Goal: Task Accomplishment & Management: Manage account settings

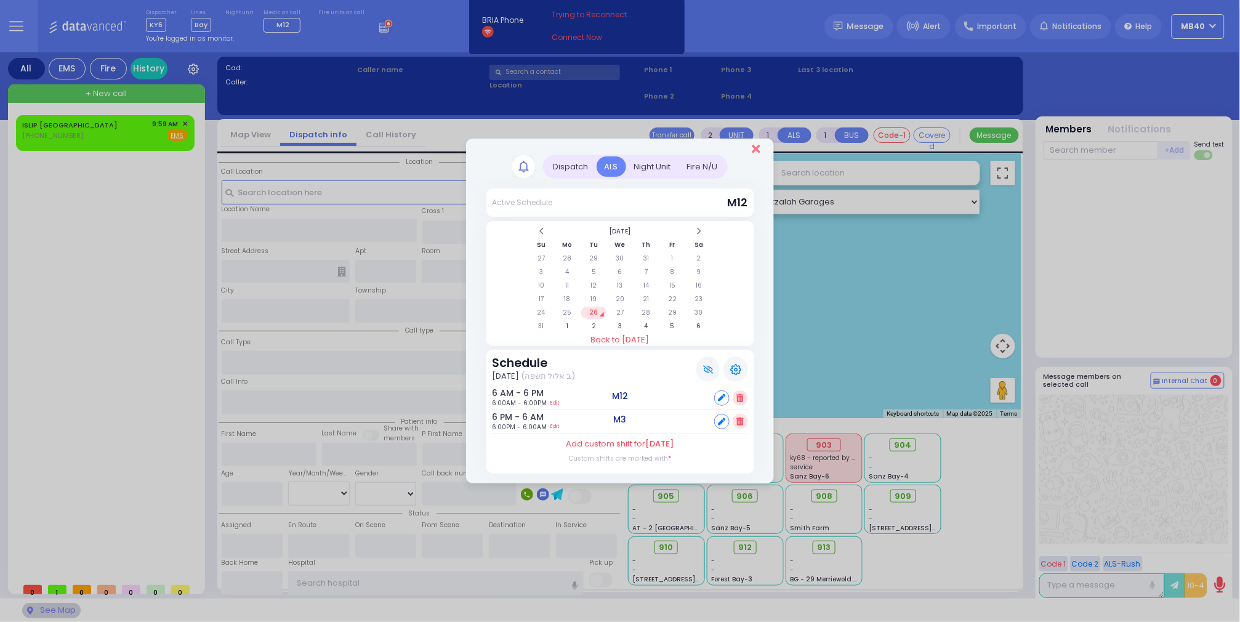
click at [757, 145] on icon "Close" at bounding box center [756, 149] width 8 height 12
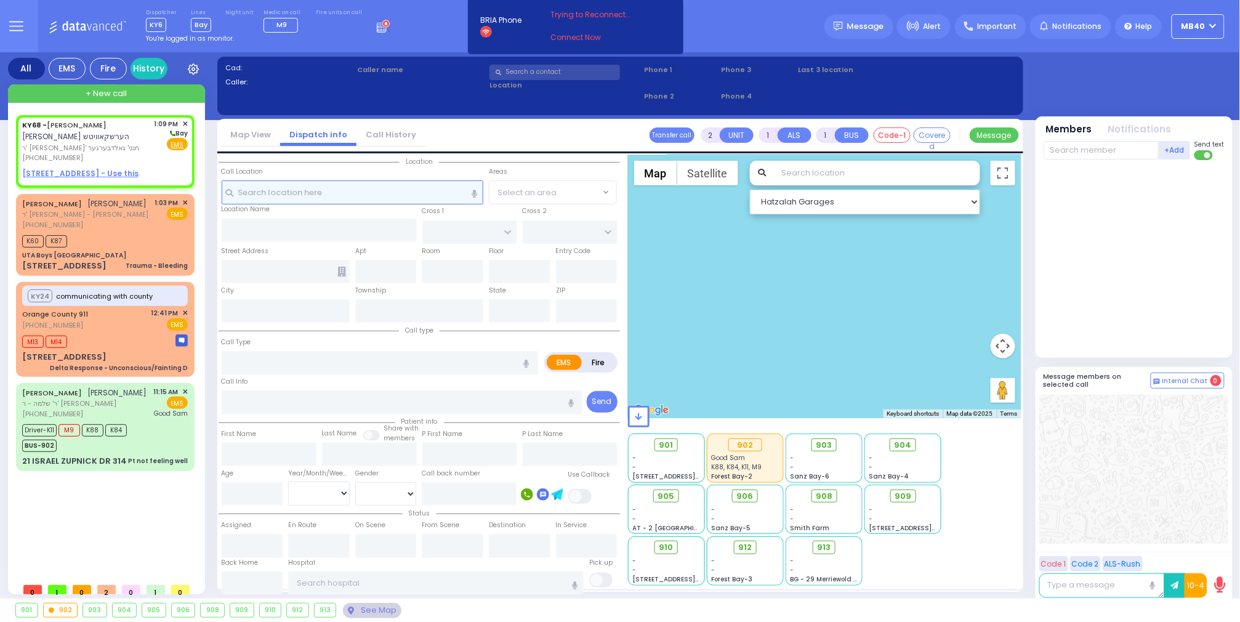
select select
radio input "true"
type input "SHULEM YITZCHOK"
type input "HERSHKOWITZ"
select select
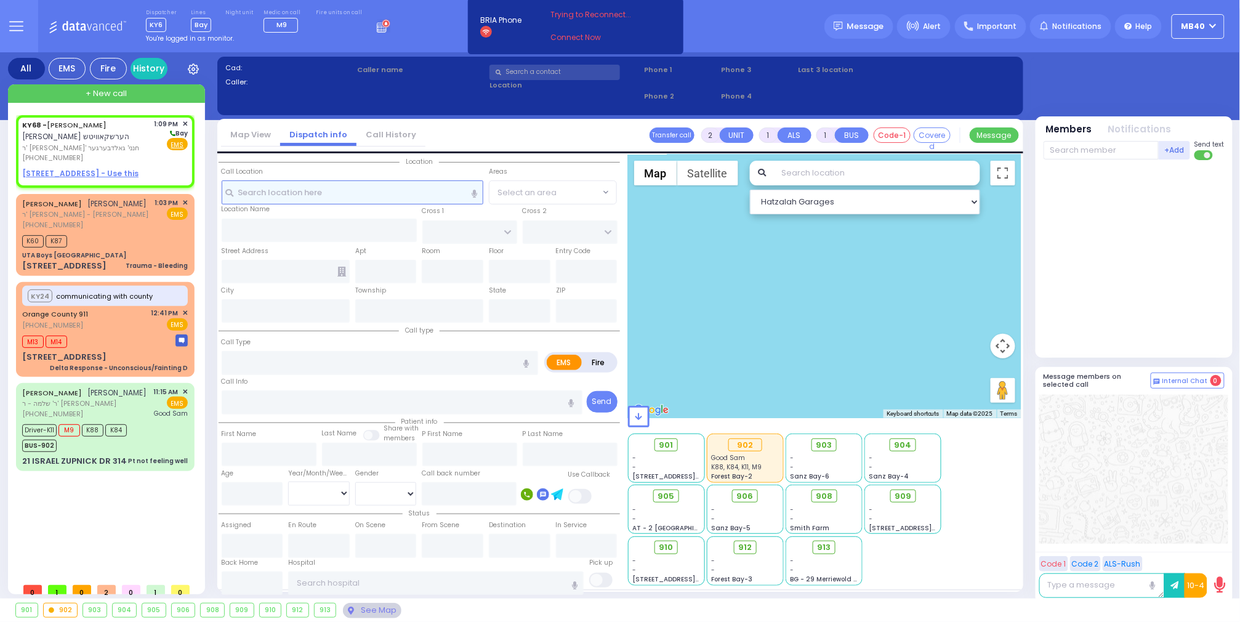
type input "13:09"
select select "Hatzalah Garages"
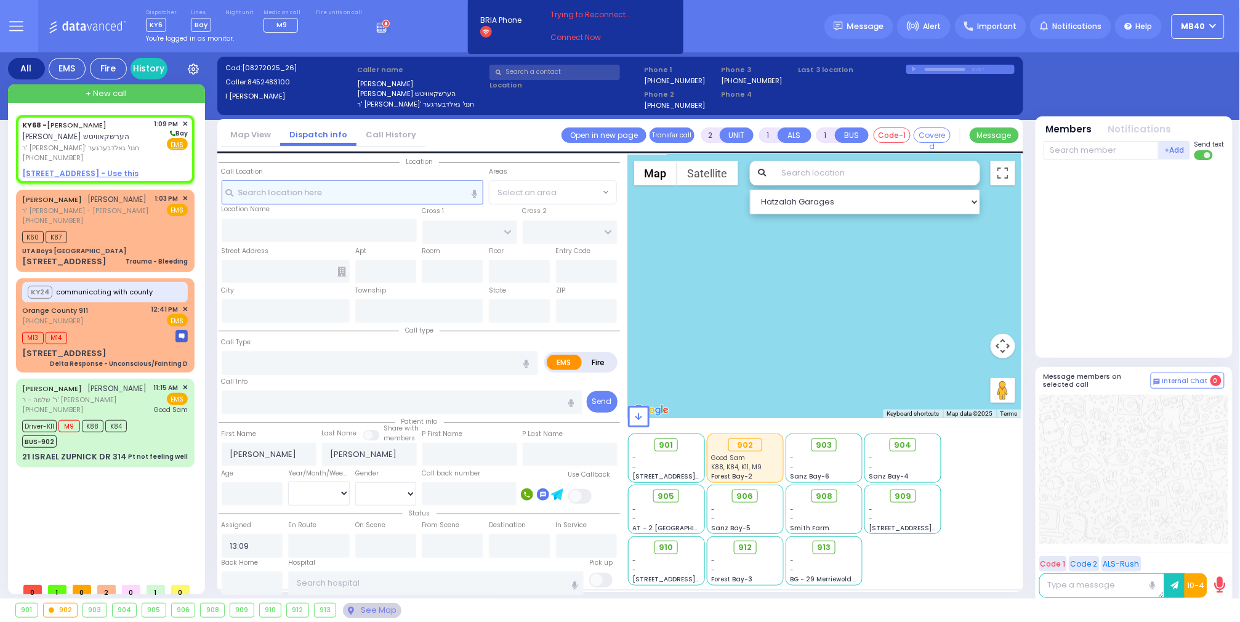
select select
radio input "true"
select select
select select "Hatzalah Garages"
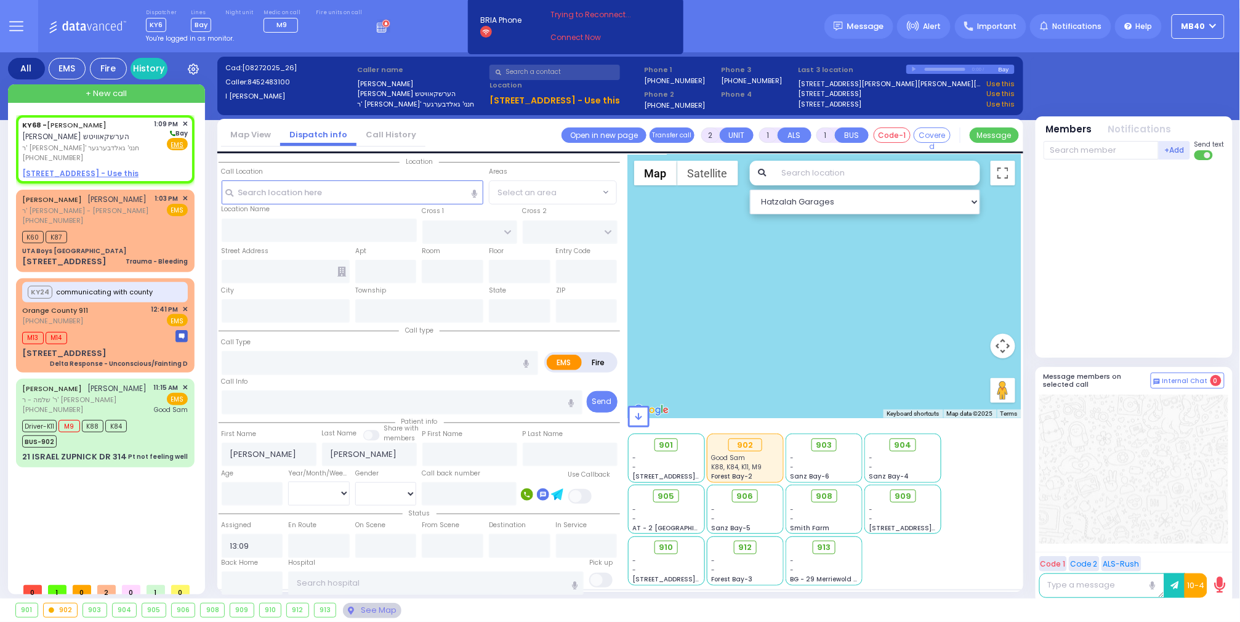
click at [382, 25] on circle at bounding box center [386, 24] width 8 height 8
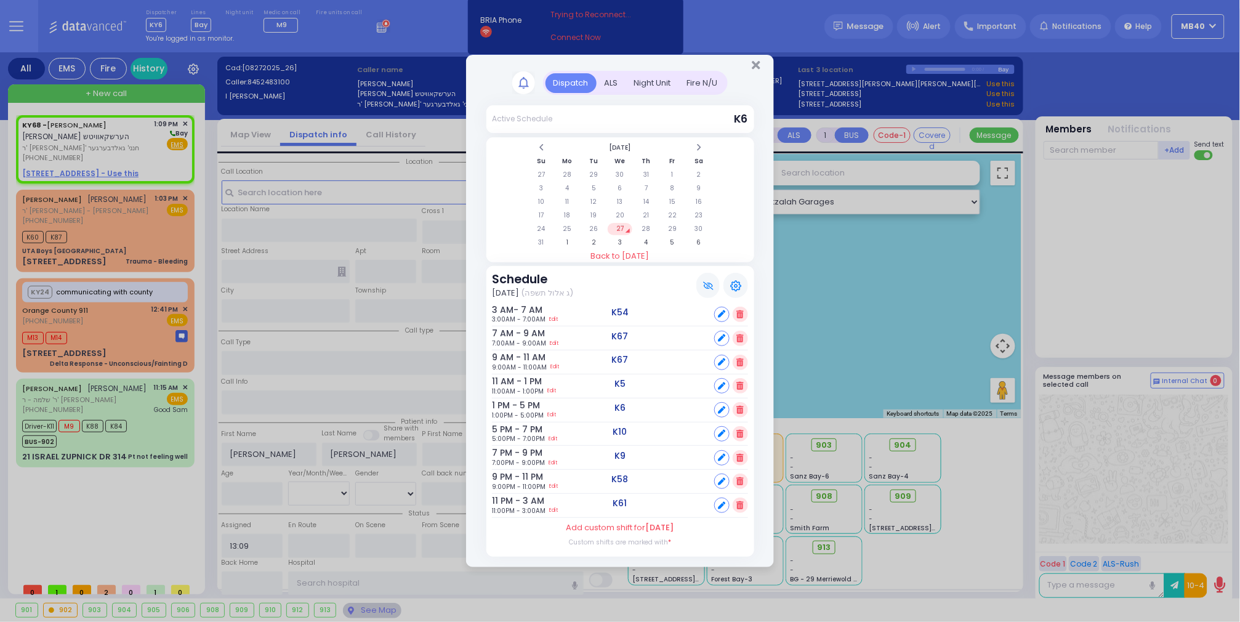
click at [609, 74] on div "ALS" at bounding box center [612, 83] width 30 height 20
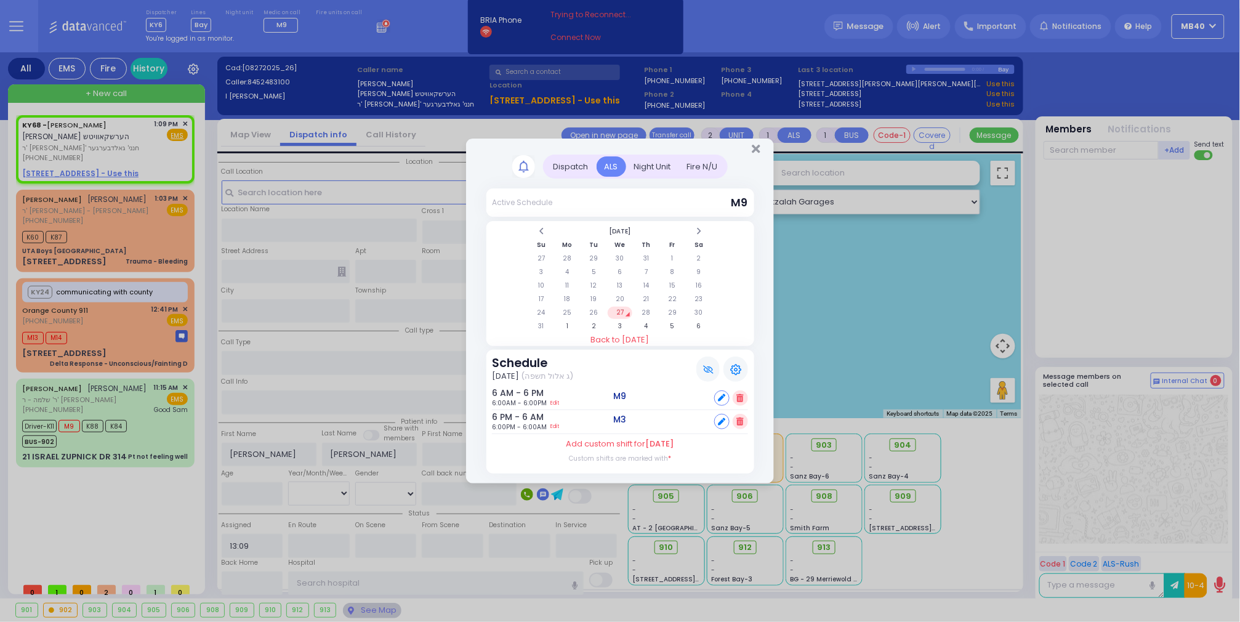
select select
radio input "true"
select select
select select "Hatzalah Garages"
select select
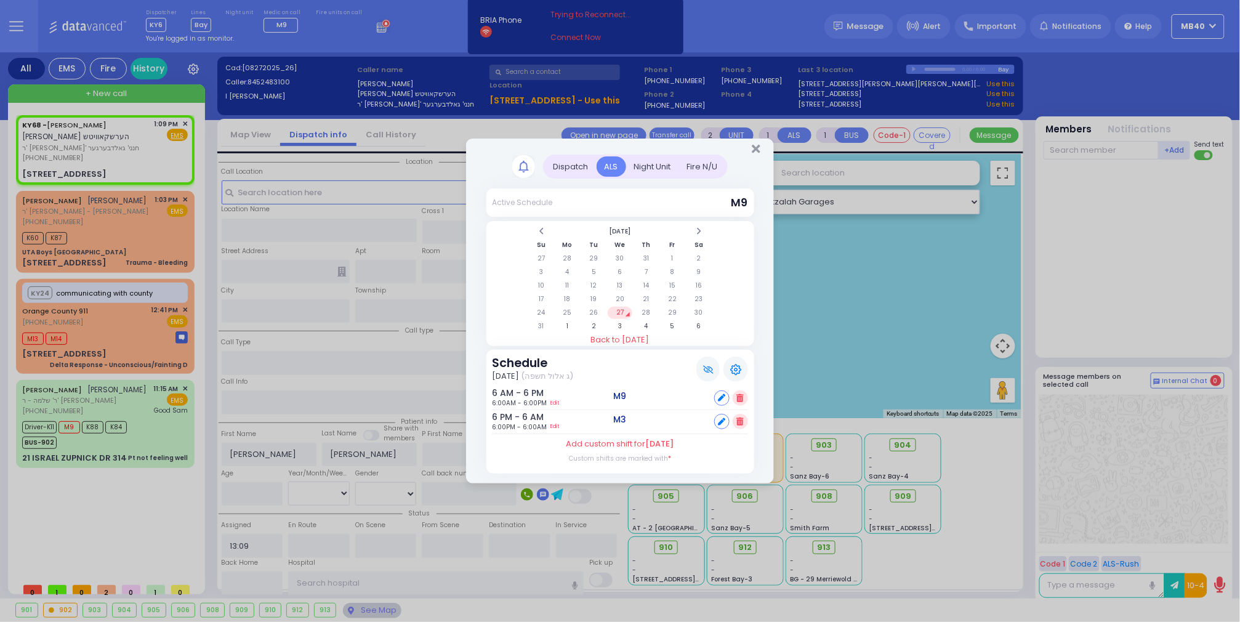
radio input "true"
select select
select select "Hatzalah Garages"
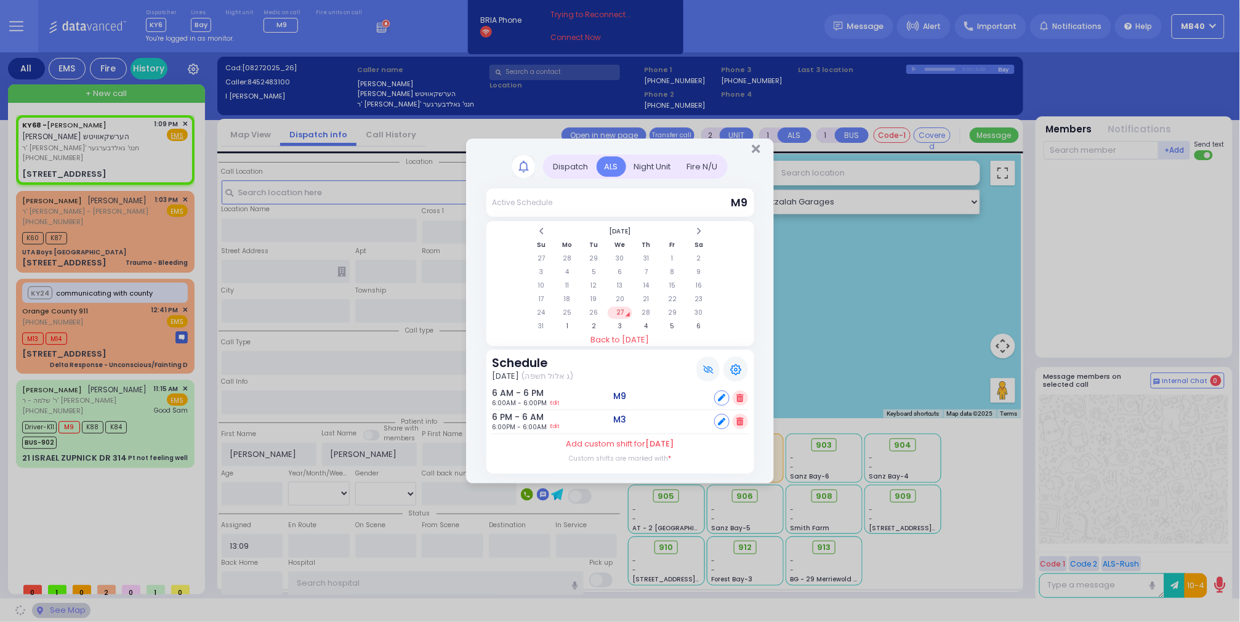
type input "RUZHIN RD"
type input "9 Ruzhin Road"
type input "Kiryas Joel"
type input "New York"
type input "10950"
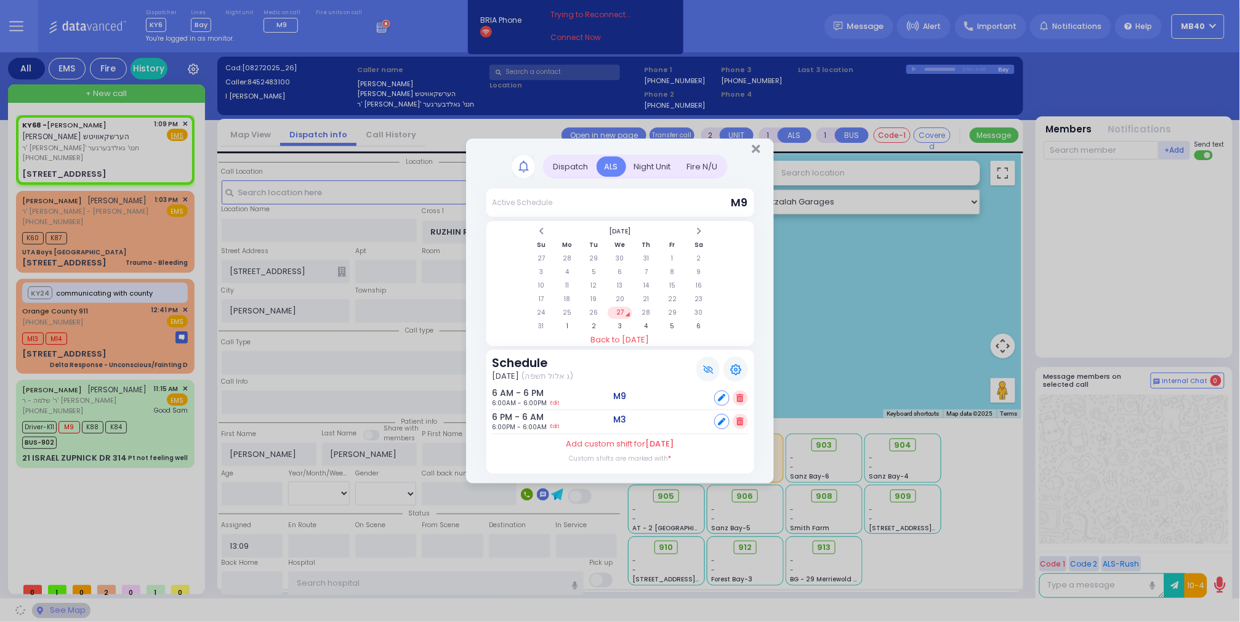
select select "ATZEI TAMURIM"
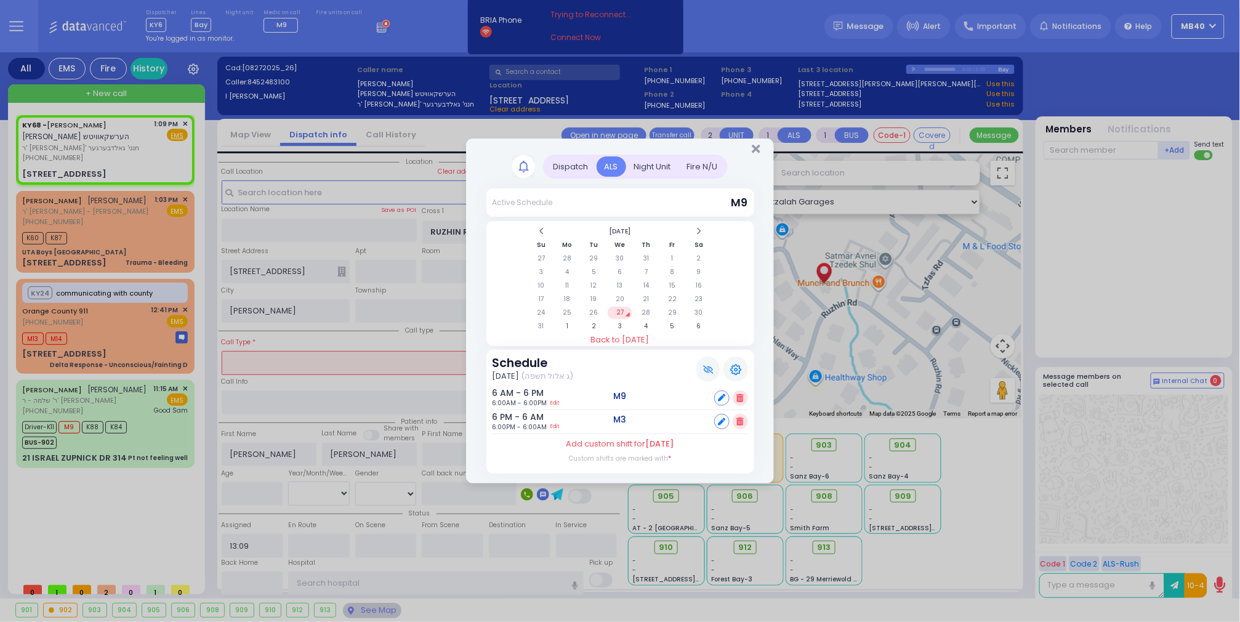
select select
radio input "true"
select select
select select "Hatzalah Garages"
type input "301"
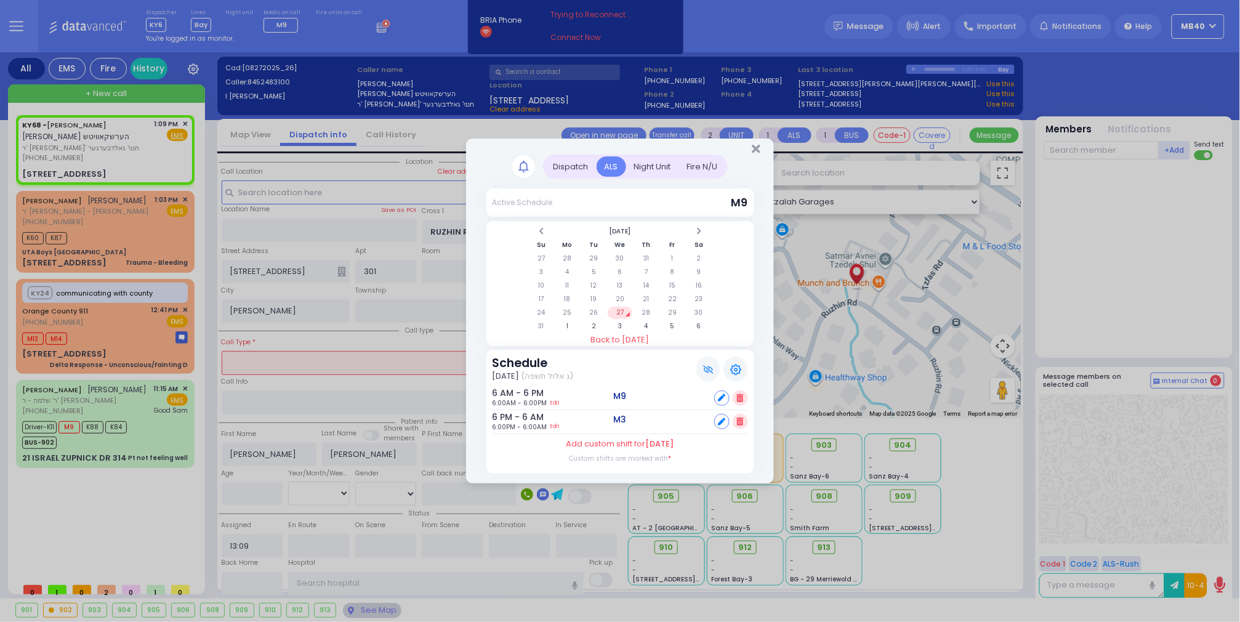
select select "ATZEI TAMURIM"
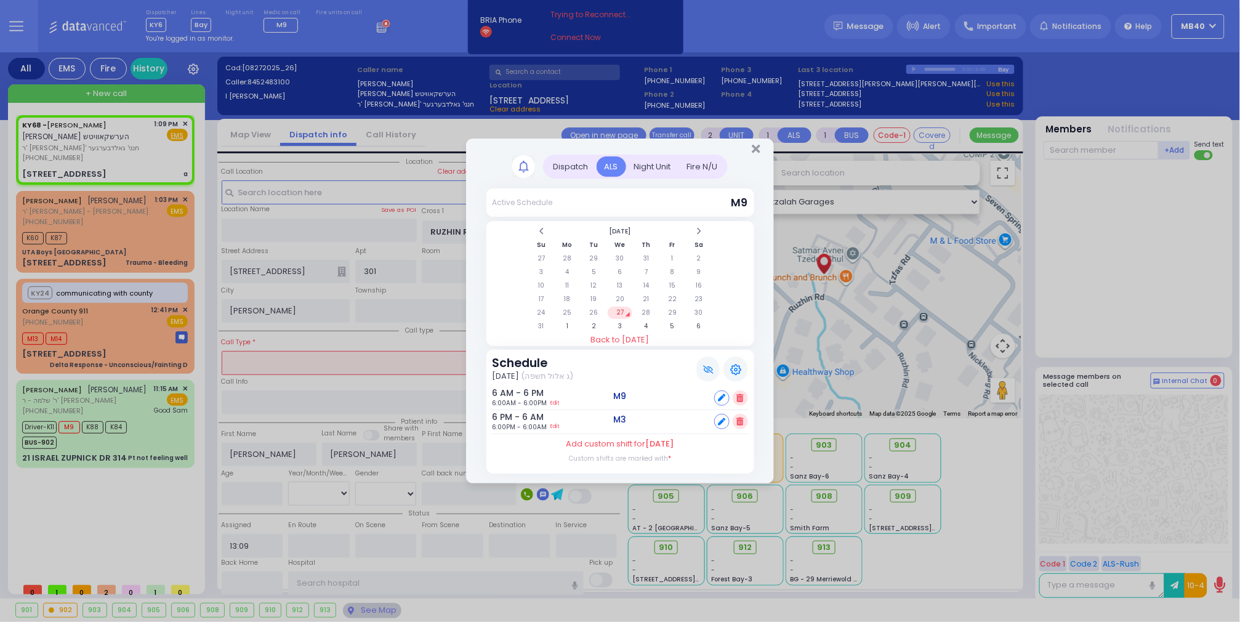
select select
type input "a"
radio input "true"
select select
select select "Hatzalah Garages"
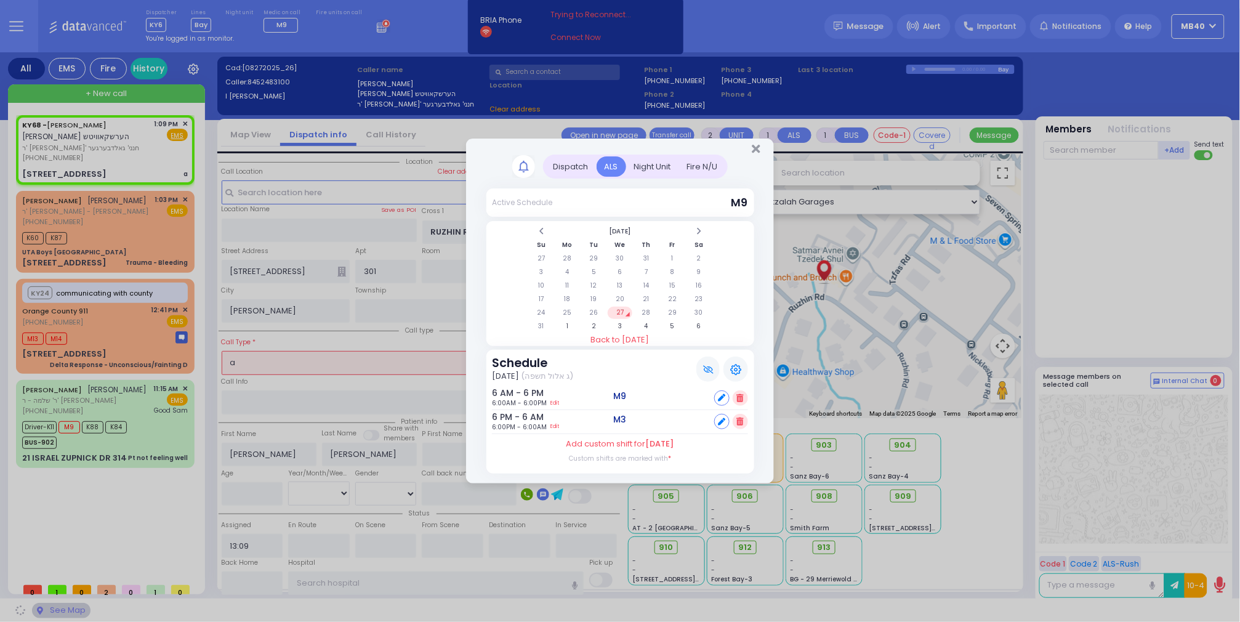
select select "ATZEI TAMURIM"
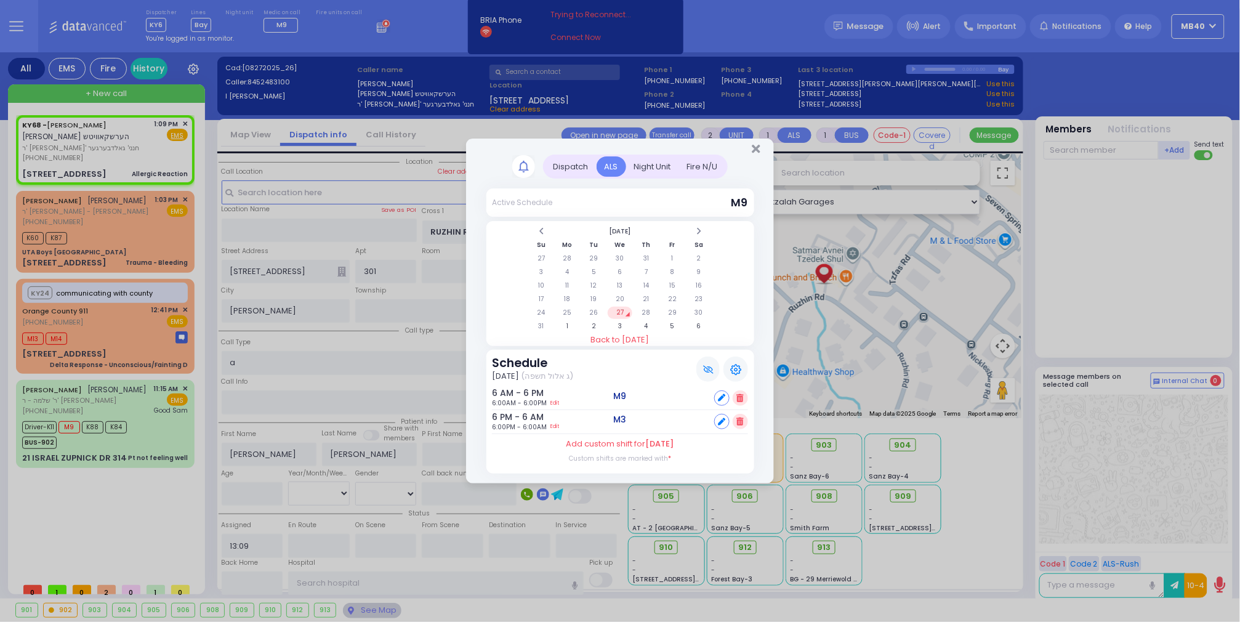
select select
type input "Allergic Reaction"
radio input "true"
select select
select select "Hatzalah Garages"
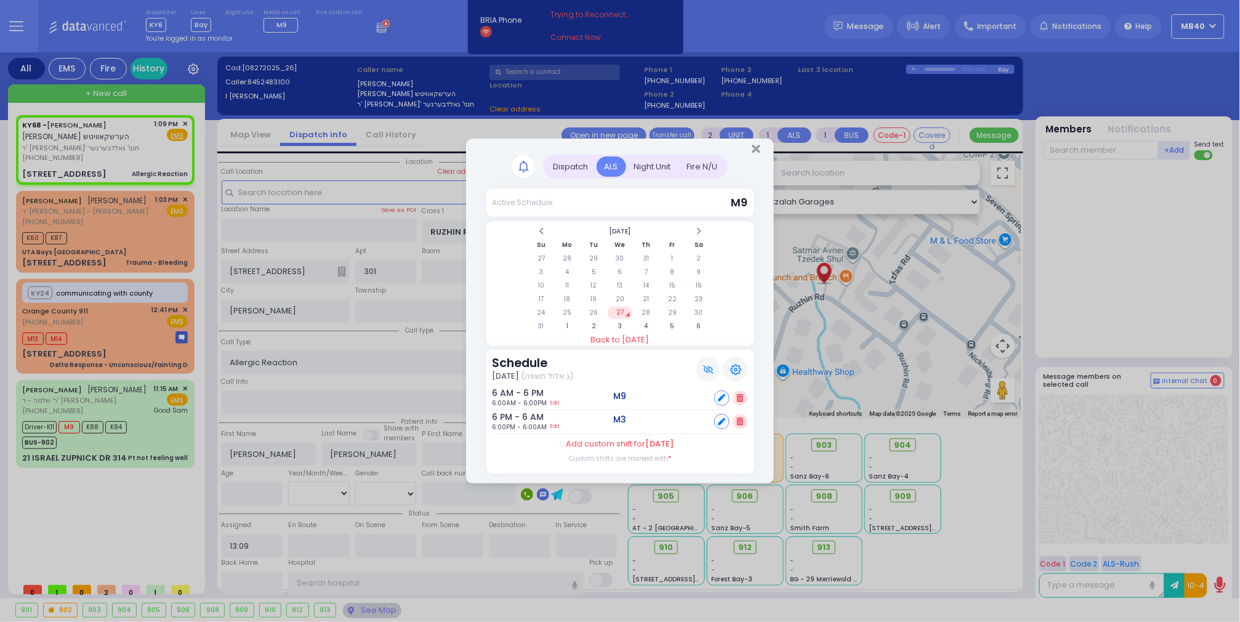
select select "ATZEI TAMURIM"
click at [675, 311] on td "29" at bounding box center [672, 313] width 25 height 12
click at [648, 308] on td "28" at bounding box center [645, 313] width 25 height 12
click at [670, 308] on td "29" at bounding box center [672, 313] width 25 height 12
click at [725, 419] on div "Set" at bounding box center [731, 421] width 34 height 15
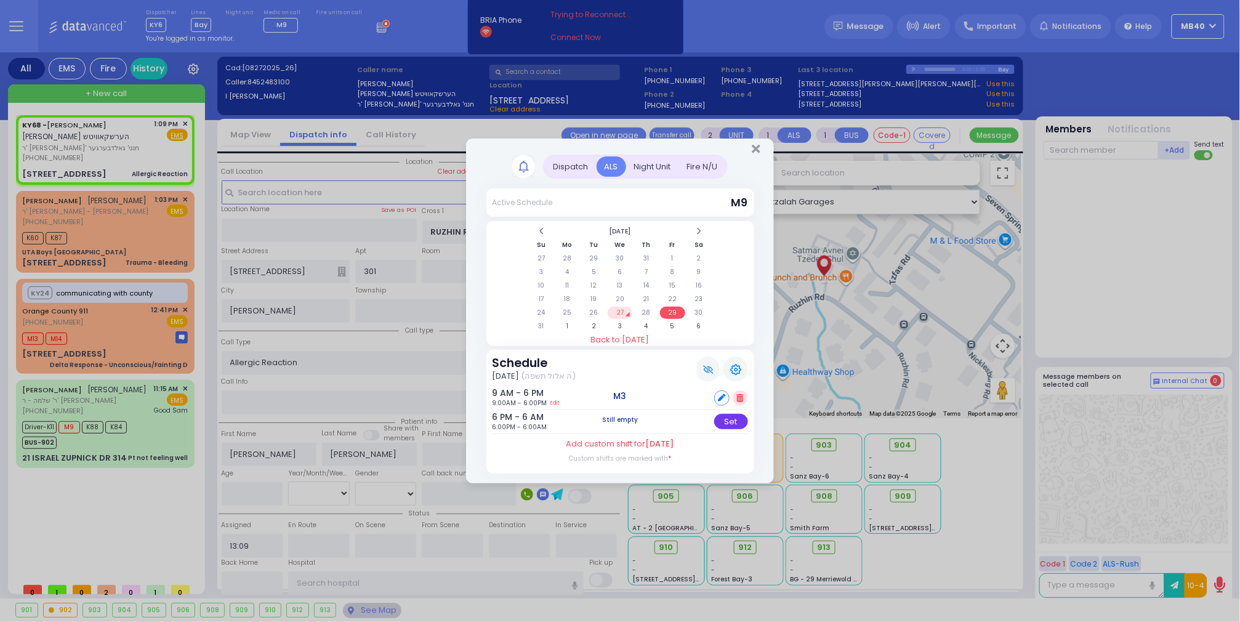
select select
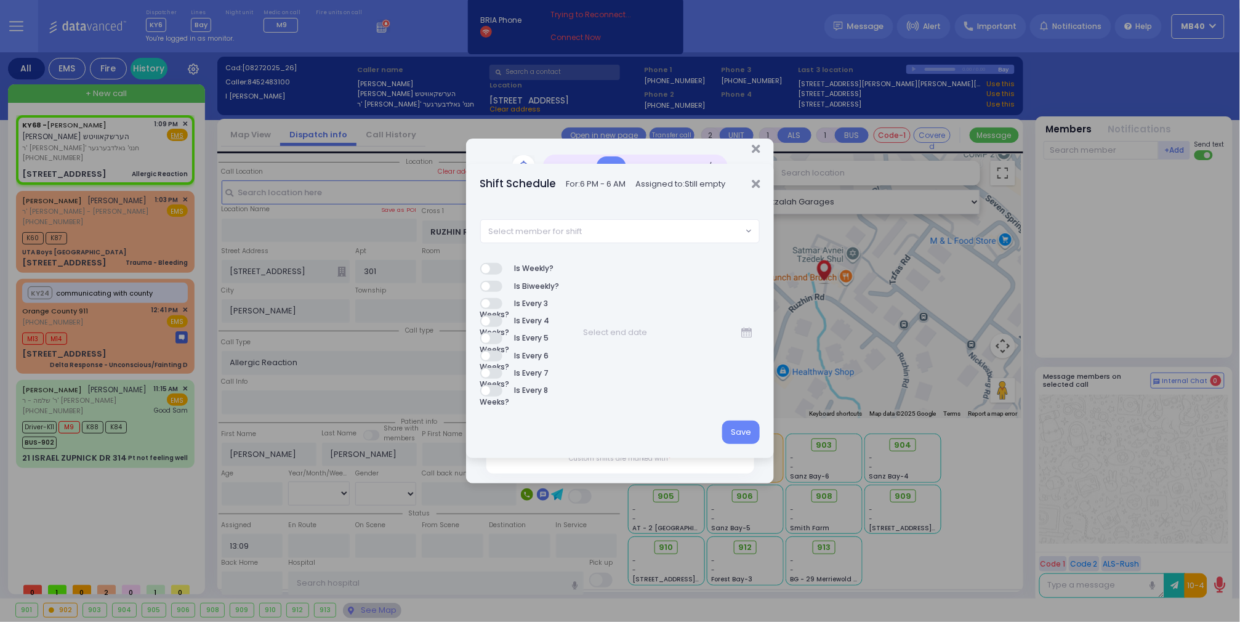
click at [641, 230] on span "Select member for shift" at bounding box center [612, 231] width 262 height 22
type input "m3"
select select "0bc4bf6d-6c4f-4fd2-87d0-ec4d8528871f"
click at [749, 427] on button "Save" at bounding box center [741, 431] width 38 height 23
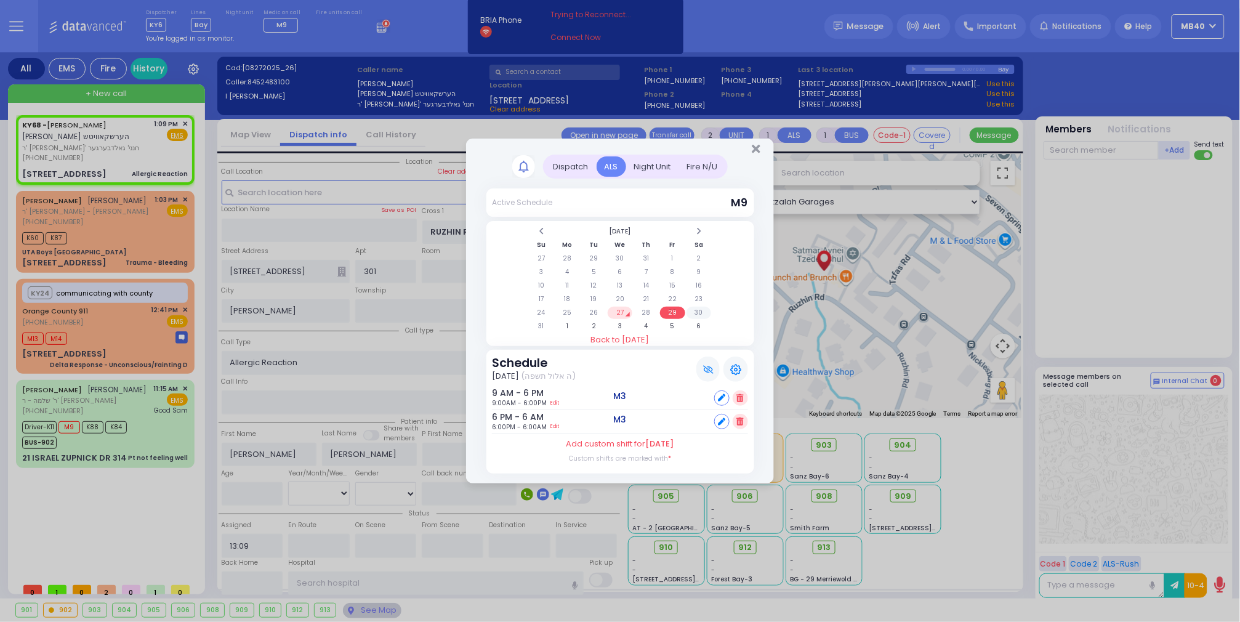
click at [697, 307] on td "30" at bounding box center [698, 313] width 25 height 12
click at [737, 395] on div "Set" at bounding box center [731, 397] width 34 height 15
select select
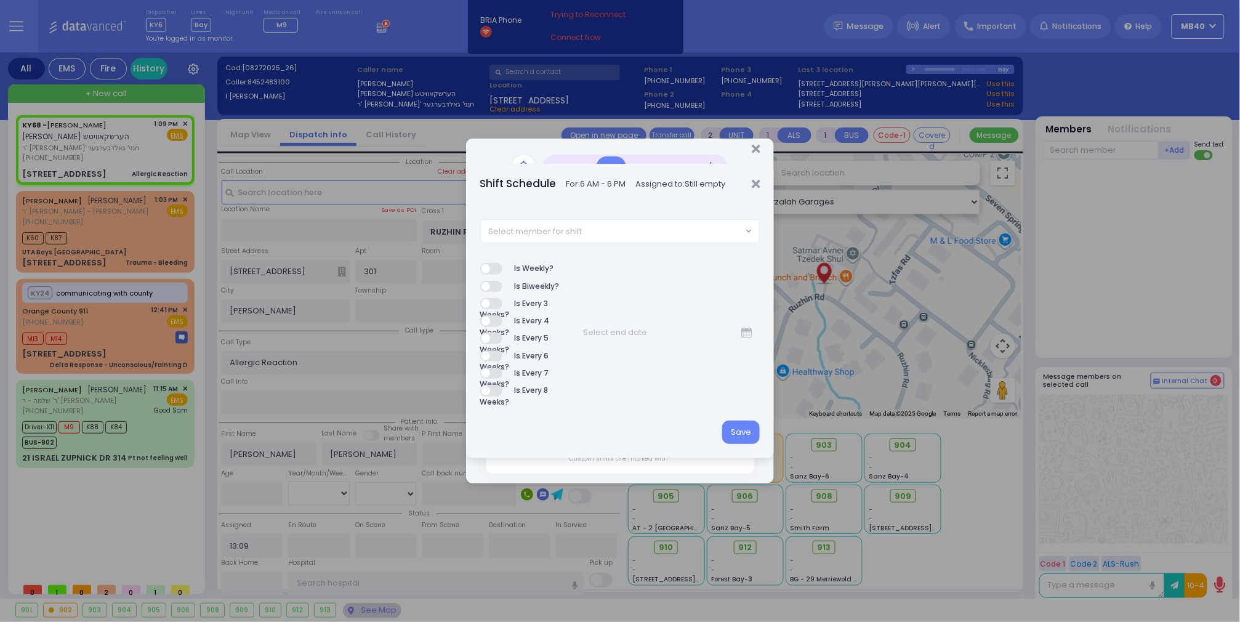
click at [628, 223] on span "Select member for shift" at bounding box center [612, 231] width 262 height 22
type input "m3"
select select "0bc4bf6d-6c4f-4fd2-87d0-ec4d8528871f"
click at [737, 430] on button "Save" at bounding box center [741, 431] width 38 height 23
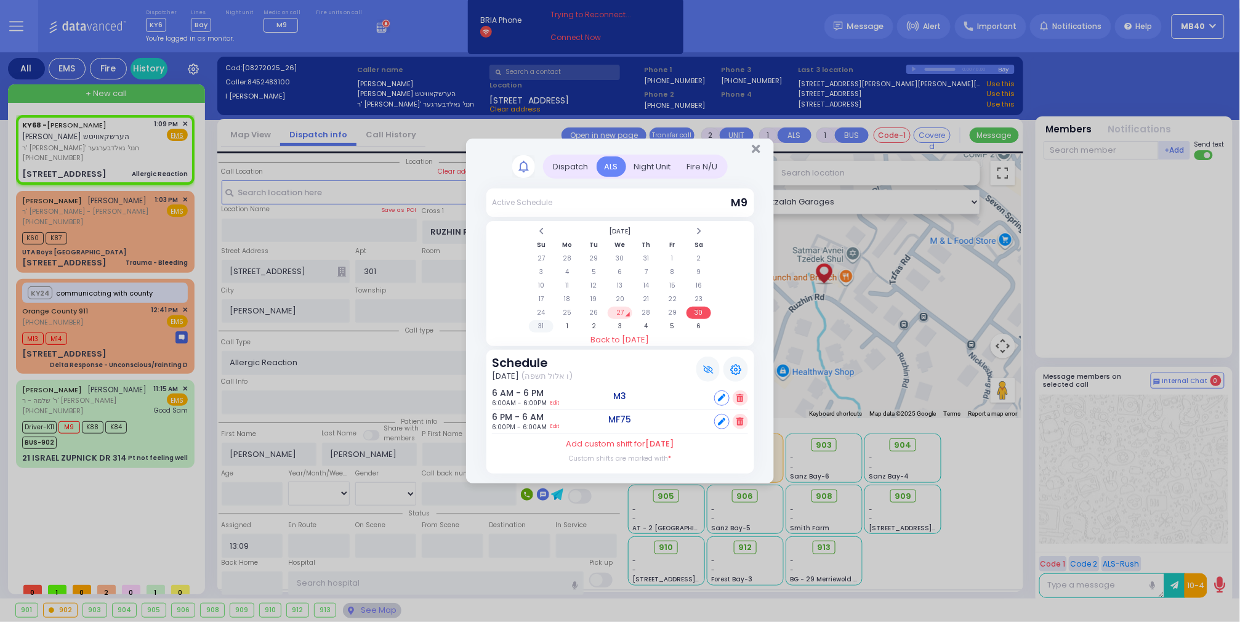
click at [539, 320] on td "31" at bounding box center [541, 326] width 25 height 12
select select
radio input "true"
select select
select select "Hatzalah Garages"
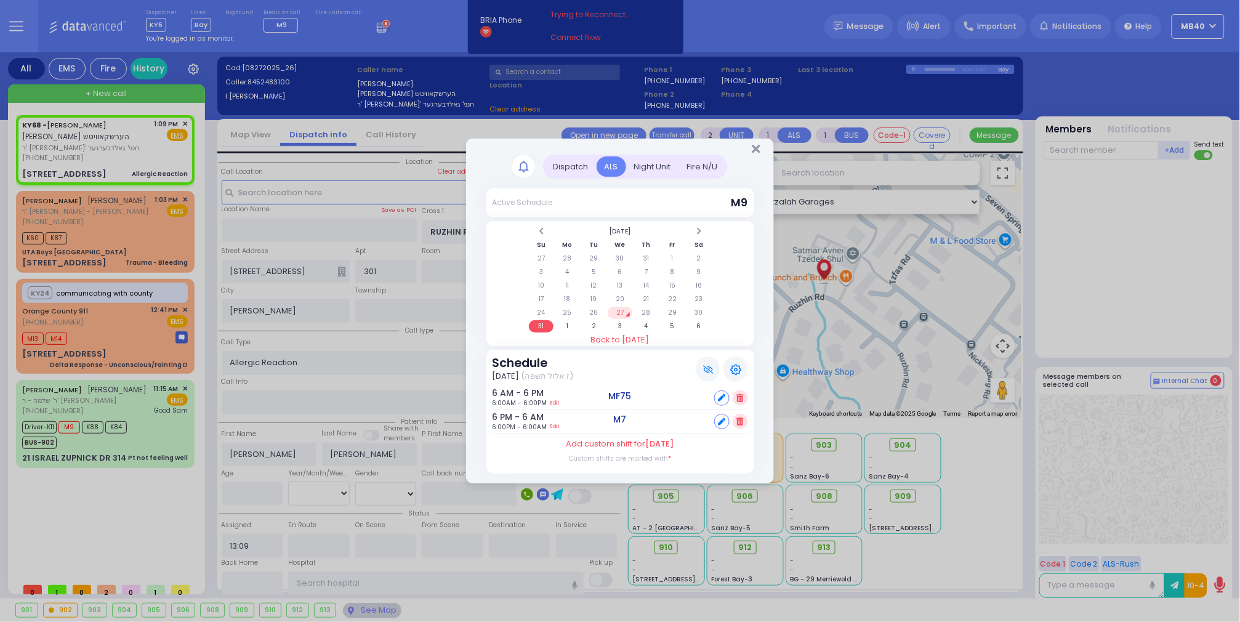
select select "ATZEI TAMURIM"
click at [565, 321] on td "1" at bounding box center [567, 326] width 25 height 12
click at [720, 395] on icon at bounding box center [721, 397] width 7 height 7
select select
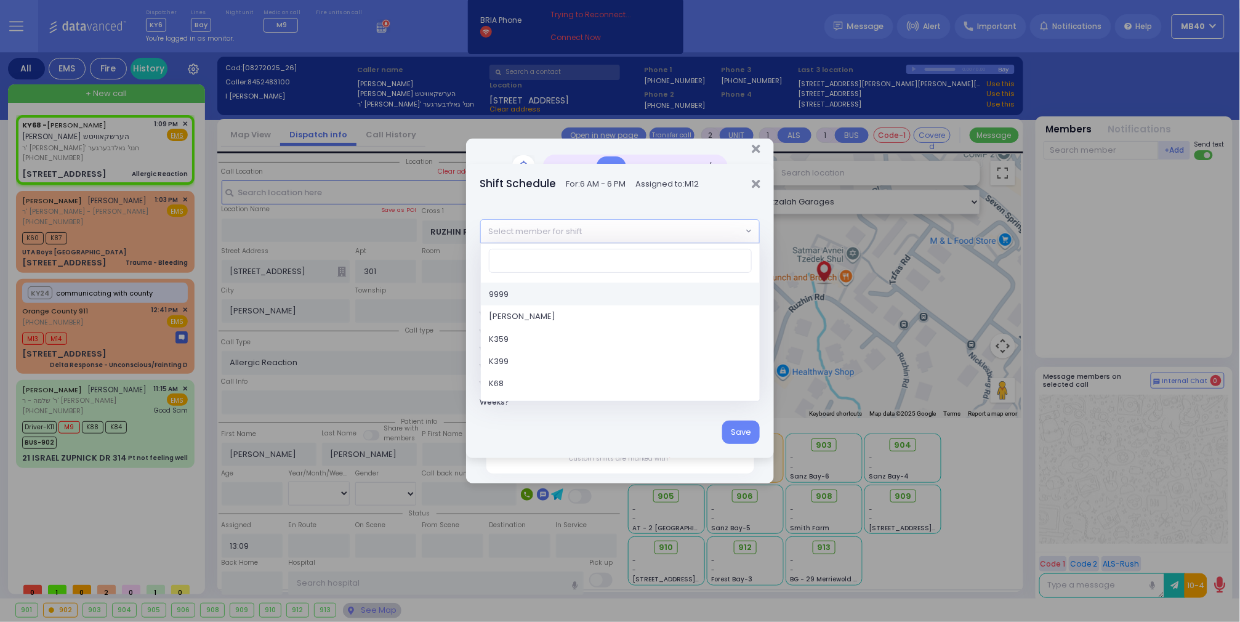
click at [618, 231] on span "Select member for shift" at bounding box center [612, 231] width 262 height 22
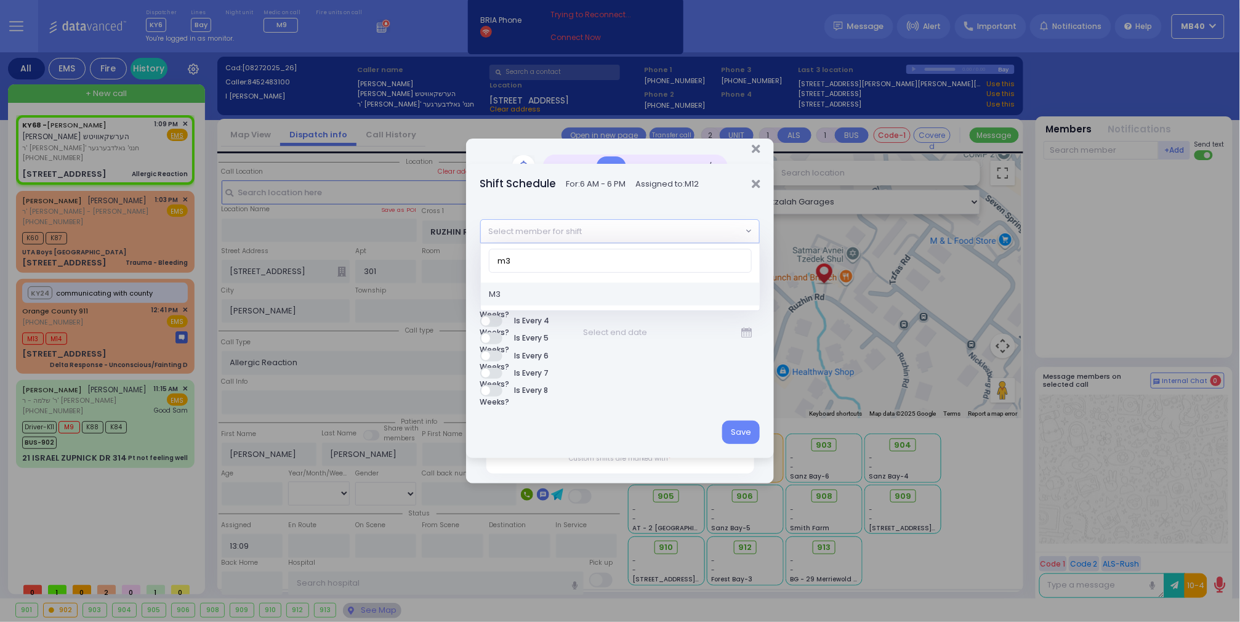
type input "m3"
select select "0bc4bf6d-6c4f-4fd2-87d0-ec4d8528871f"
click at [740, 427] on button "Save" at bounding box center [741, 431] width 38 height 23
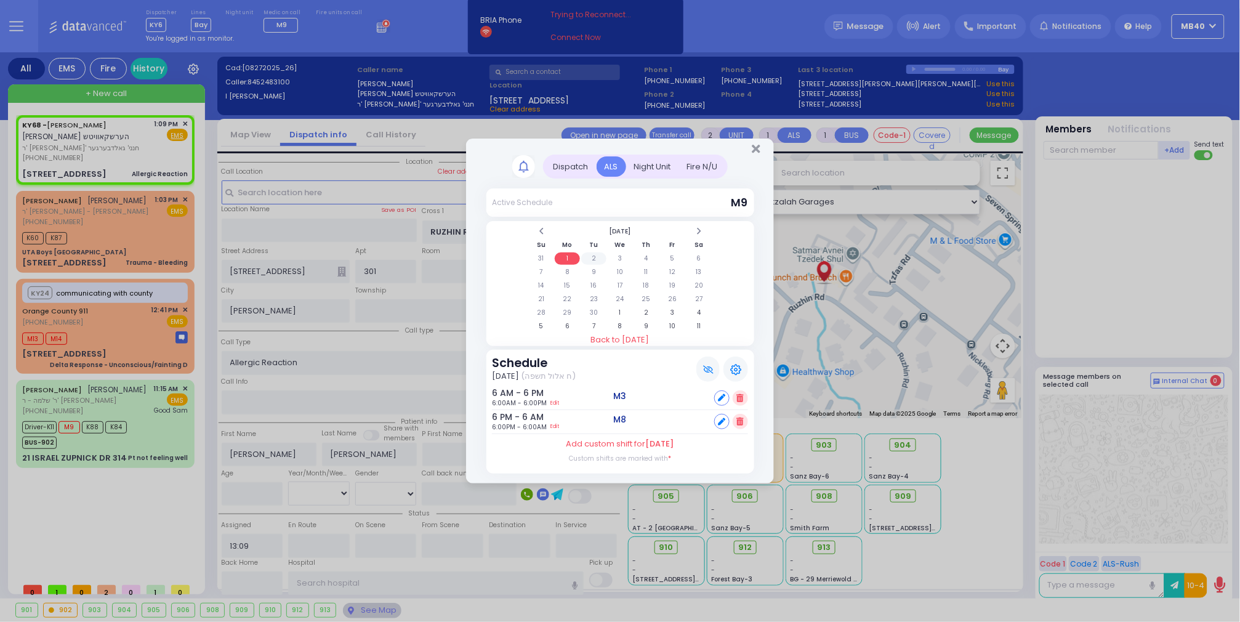
click at [594, 252] on td "2" at bounding box center [593, 258] width 25 height 12
click at [720, 394] on icon at bounding box center [721, 397] width 7 height 7
select select
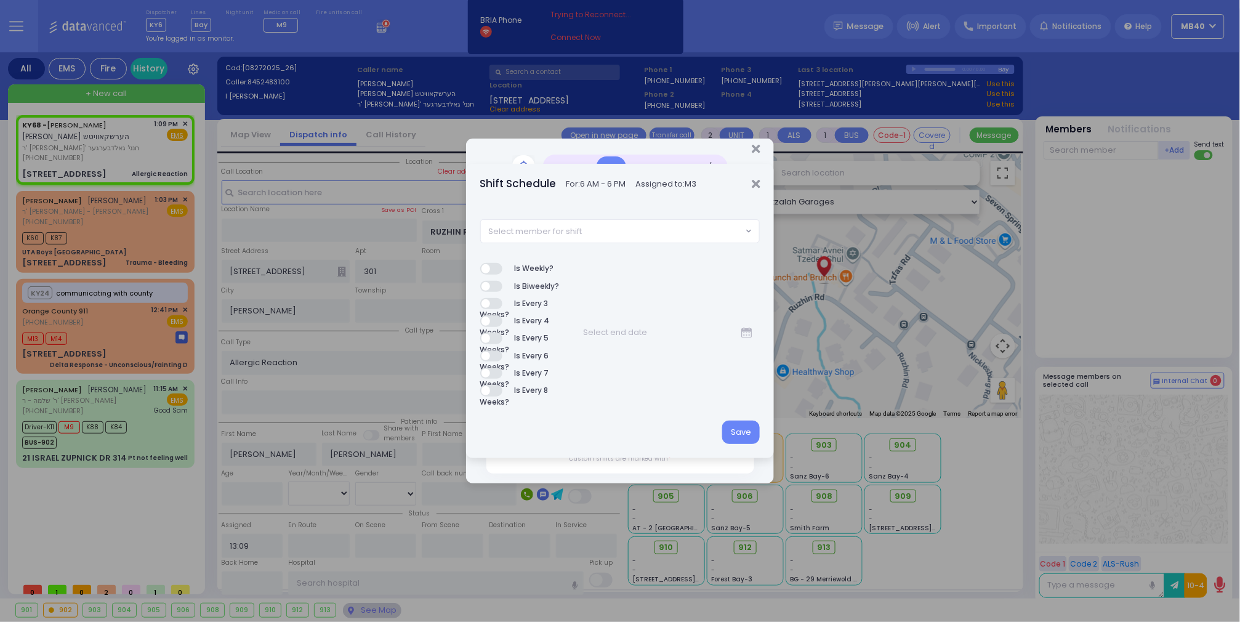
click at [629, 232] on span "Select member for shift" at bounding box center [612, 231] width 262 height 22
type input "m12"
select select "946f5b26-7864-49d0-854f-0fc8fa82d363"
click at [744, 438] on button "Save" at bounding box center [741, 431] width 38 height 23
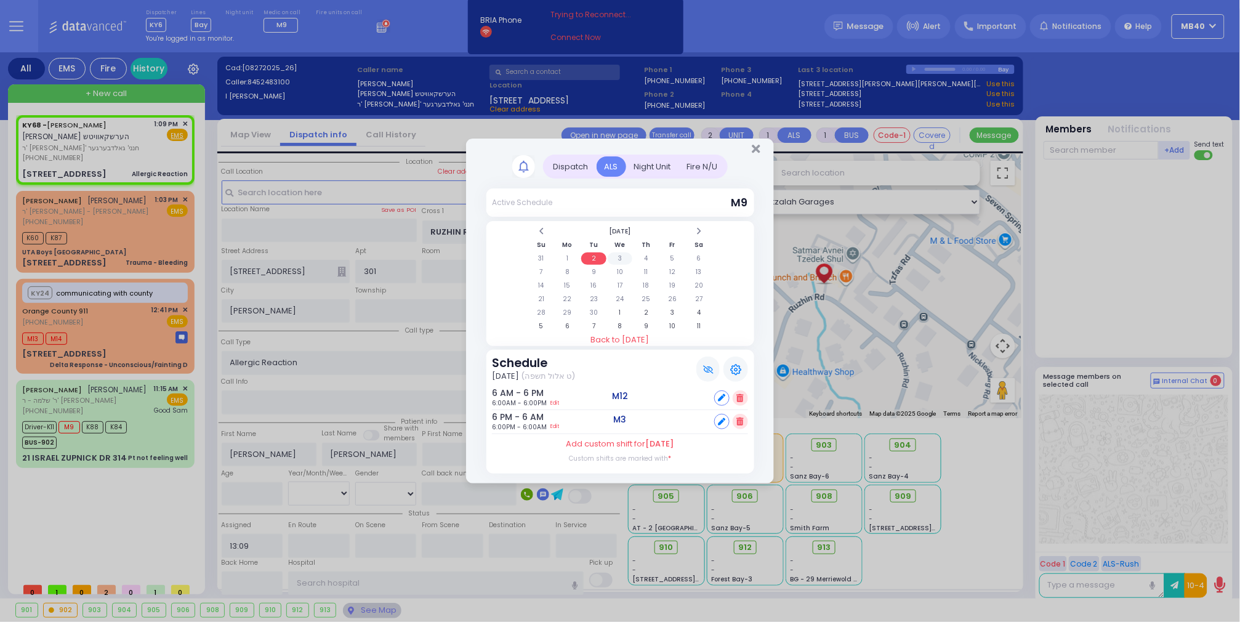
click at [619, 255] on td "3" at bounding box center [620, 258] width 25 height 12
click at [646, 254] on td "4" at bounding box center [645, 258] width 25 height 12
click at [757, 145] on icon "Close" at bounding box center [756, 149] width 8 height 12
